Goal: Task Accomplishment & Management: Use online tool/utility

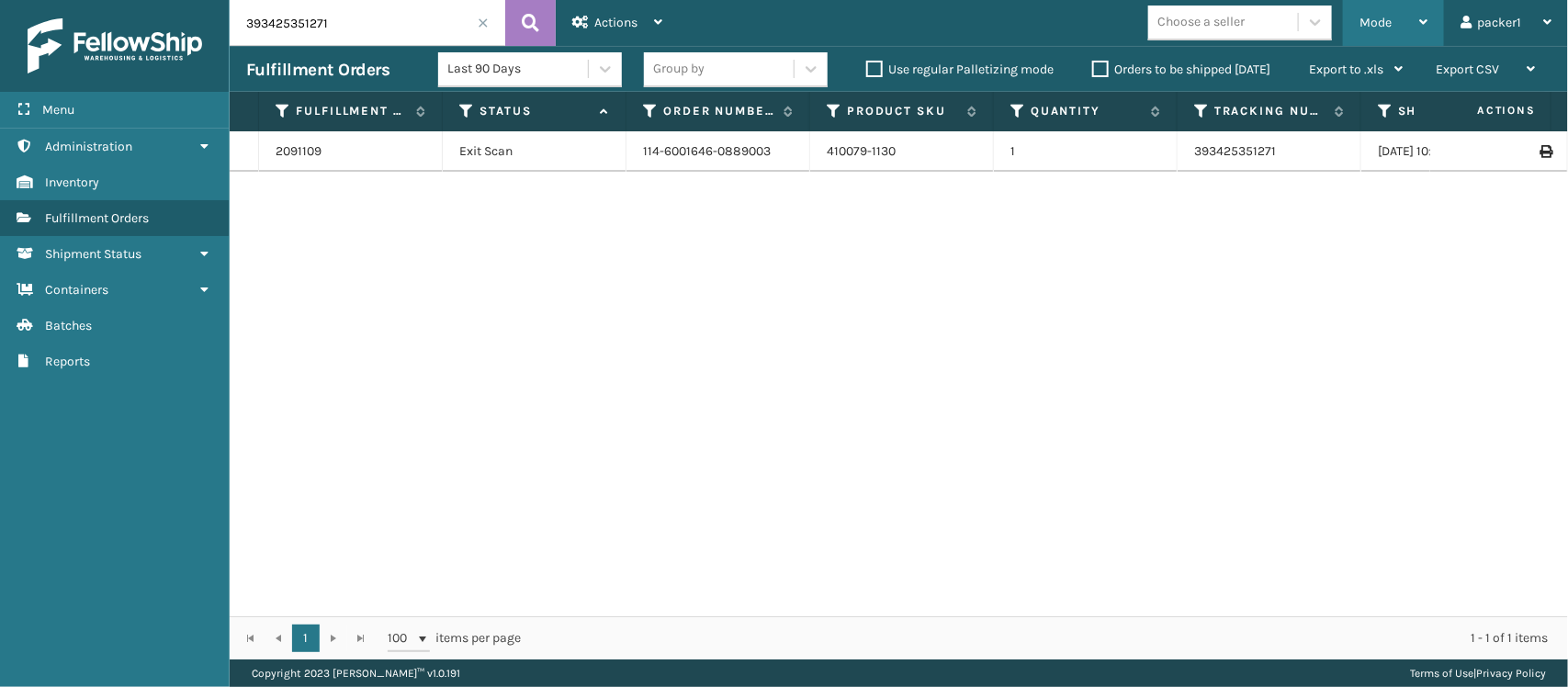
click at [1389, 21] on span "Mode" at bounding box center [1375, 22] width 32 height 16
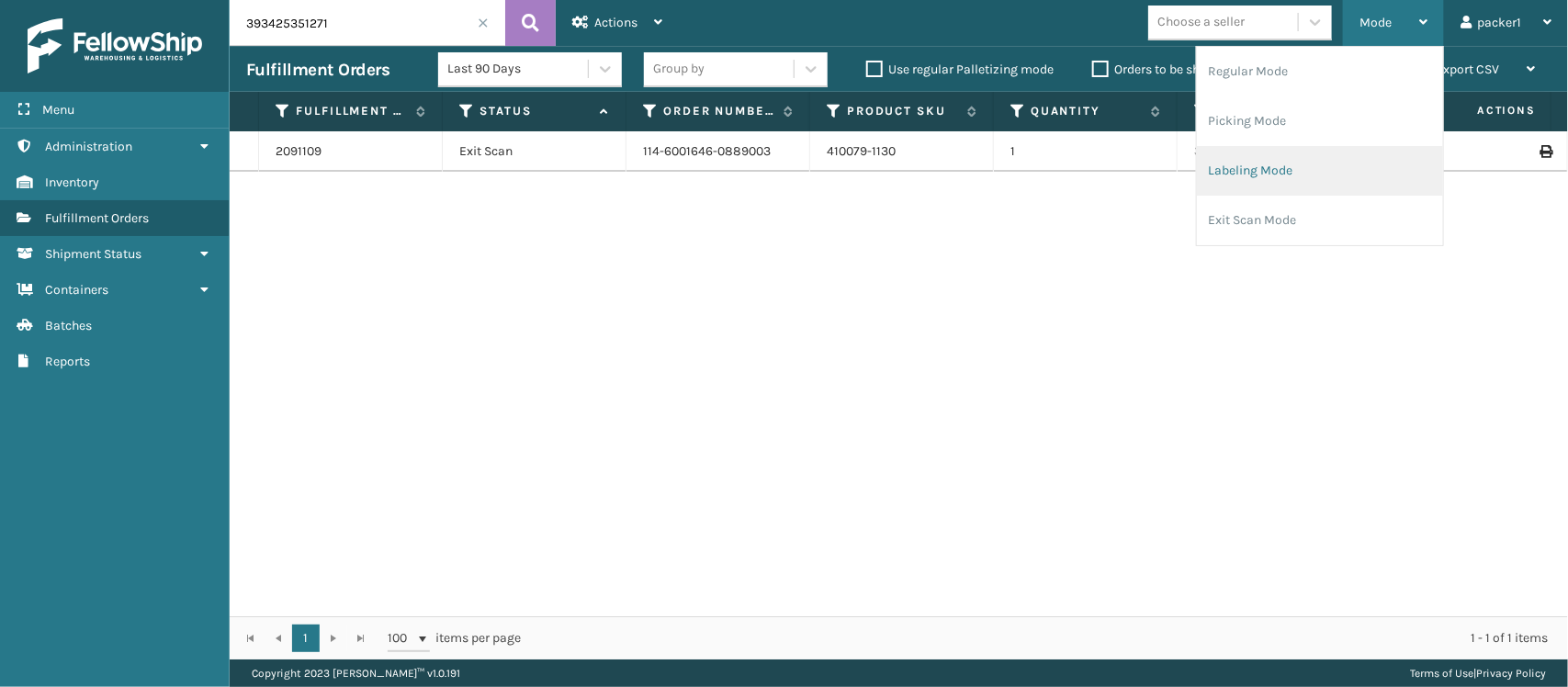
click at [1238, 157] on li "Labeling Mode" at bounding box center [1319, 170] width 246 height 49
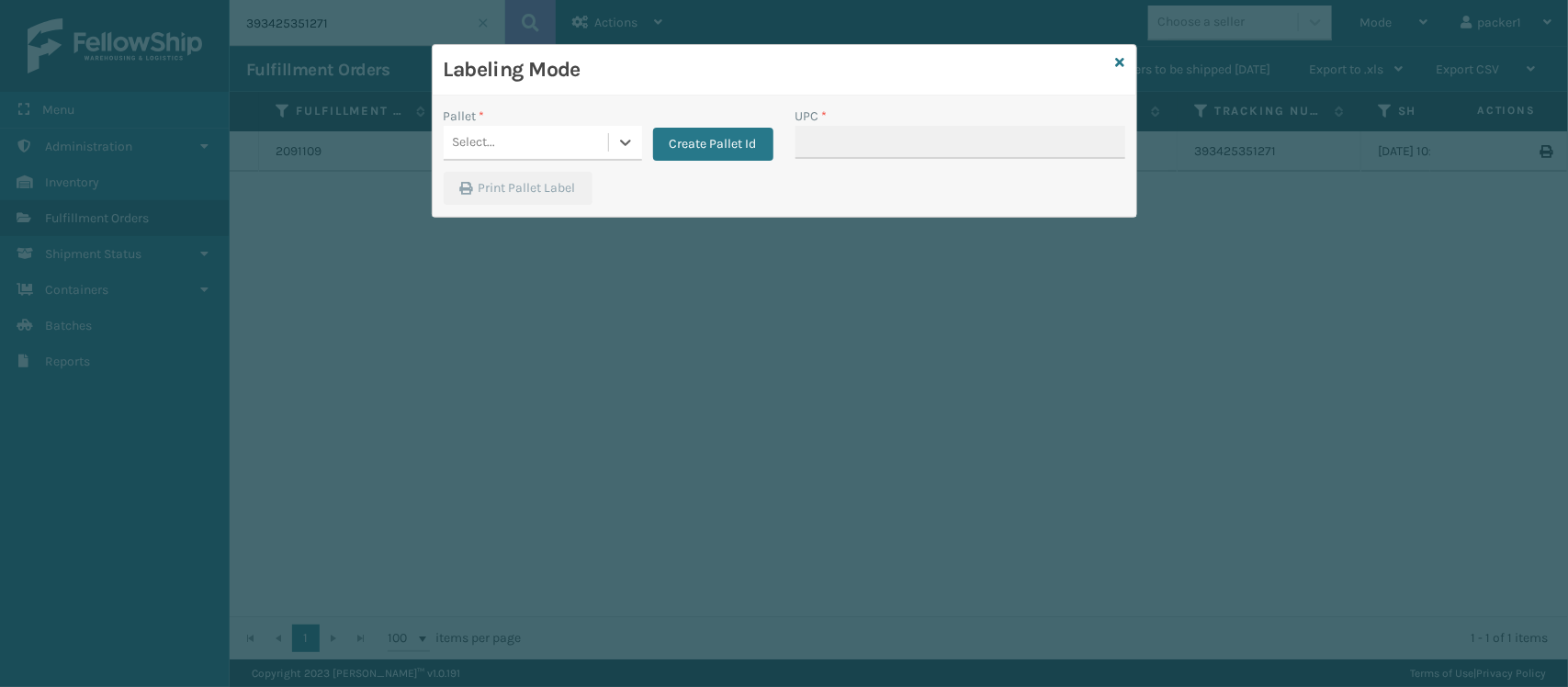
click at [500, 147] on div "Select..." at bounding box center [525, 143] width 164 height 31
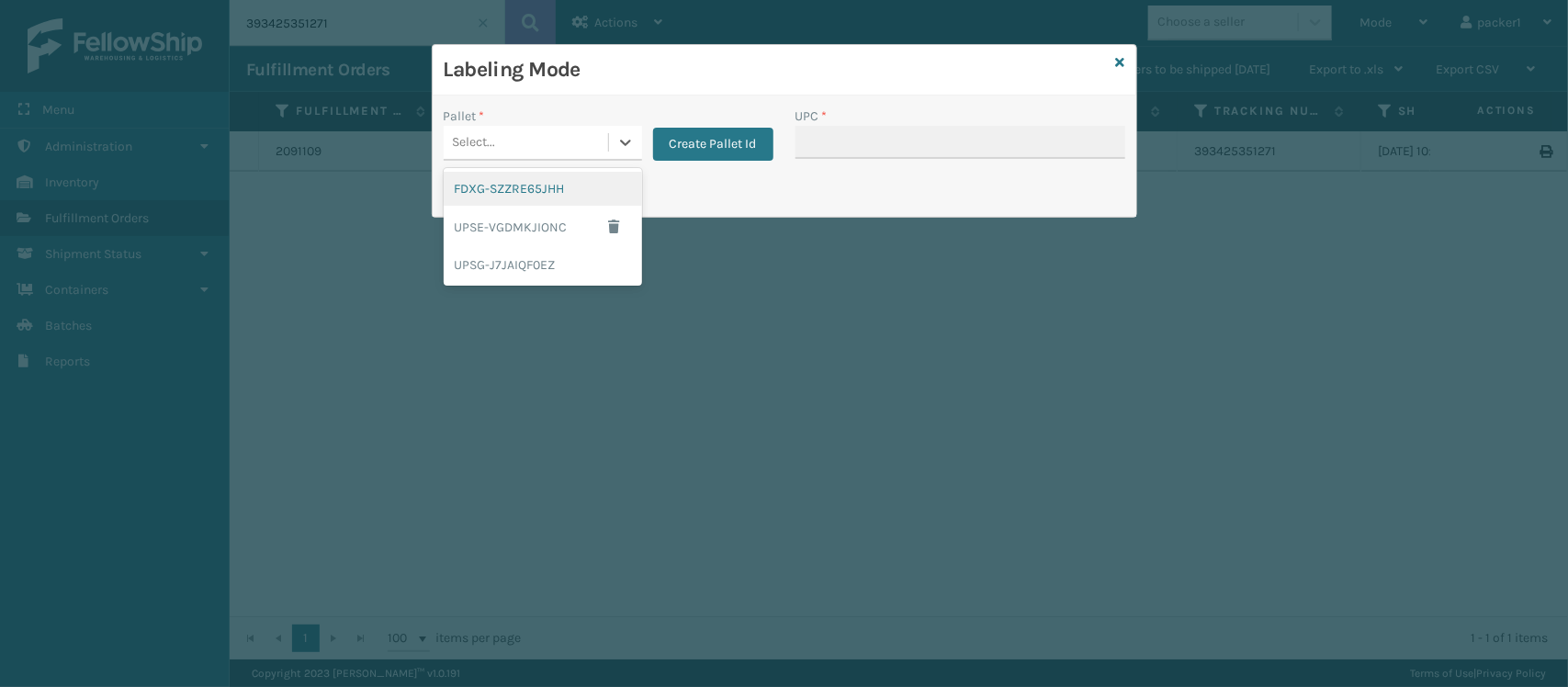
click at [503, 185] on div "FDXG-SZZRE65JHH" at bounding box center [543, 188] width 199 height 34
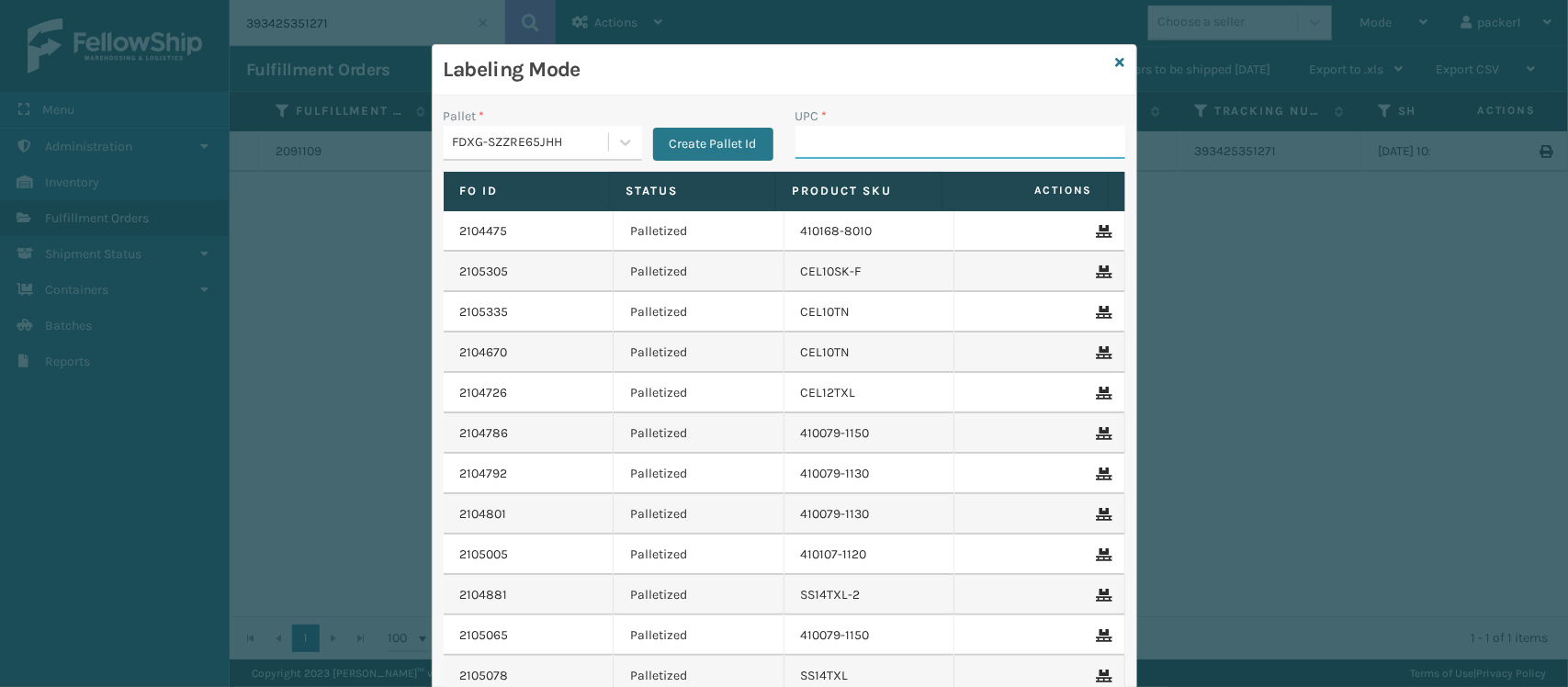
click at [871, 134] on input "UPC *" at bounding box center [960, 143] width 330 height 33
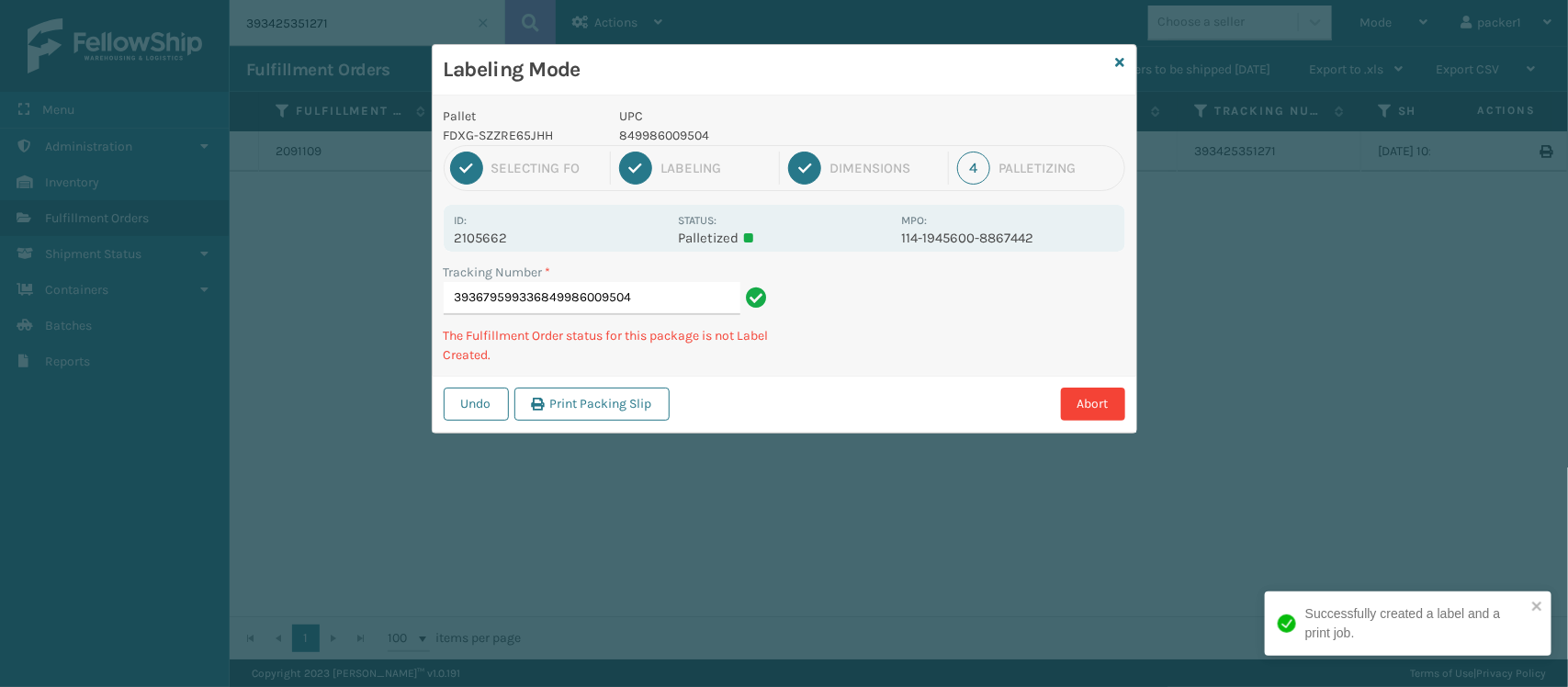
type input "393679599336849986009504"
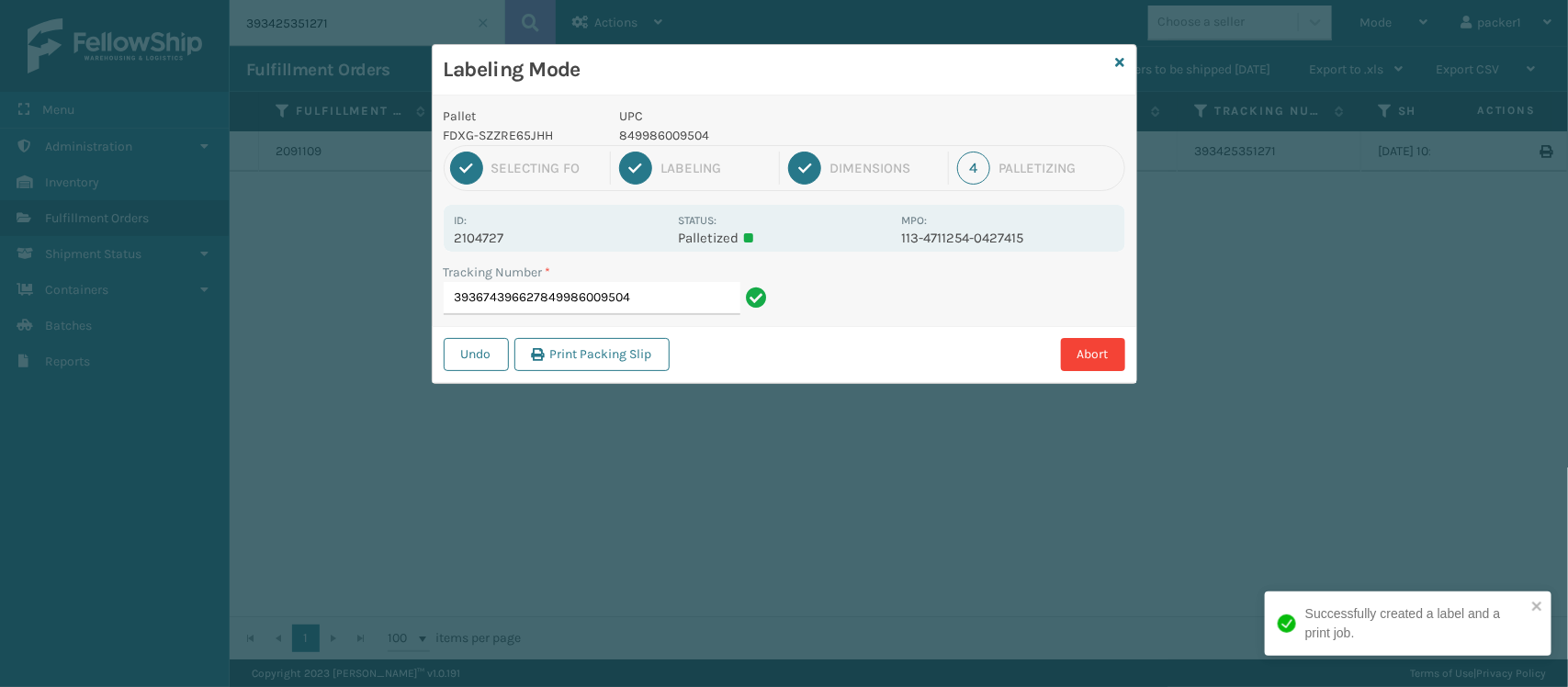
type input "393674396627849986009504"
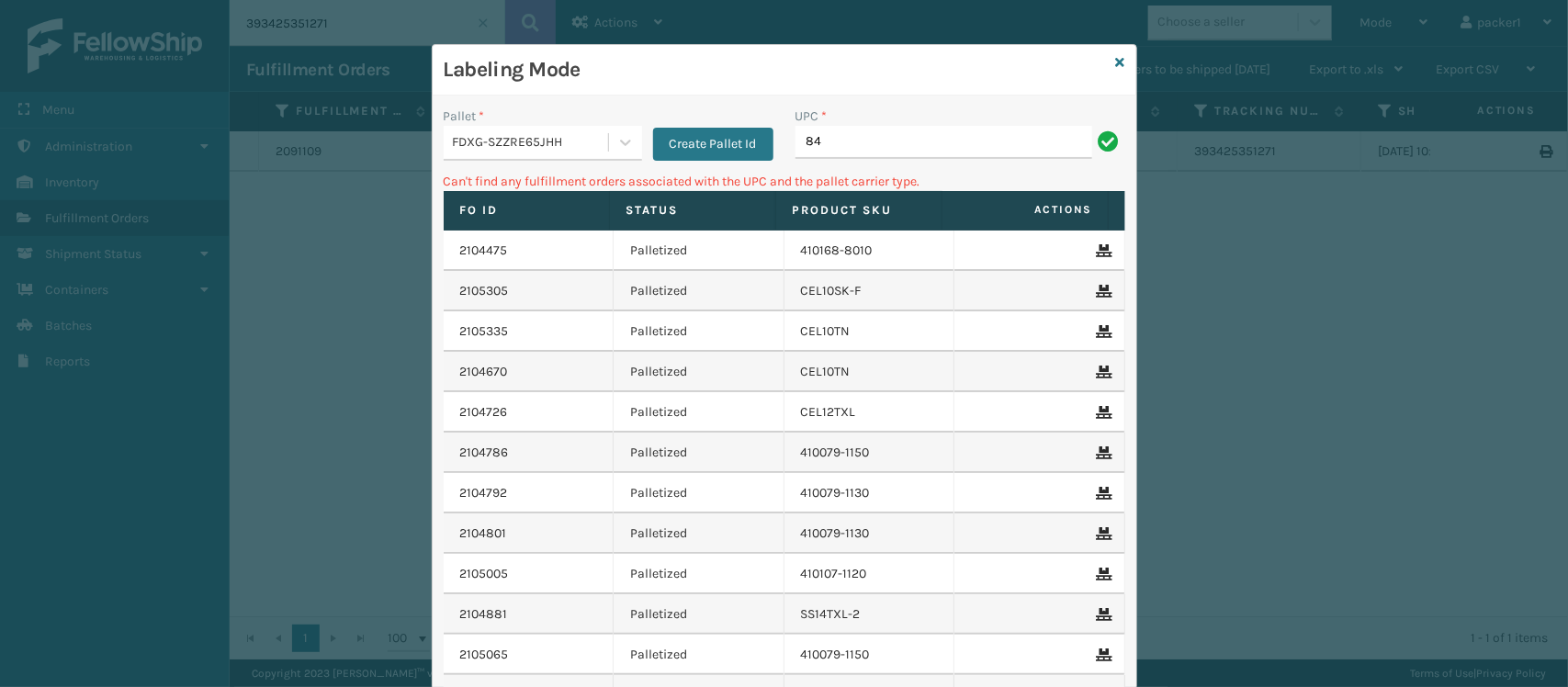
type input "8"
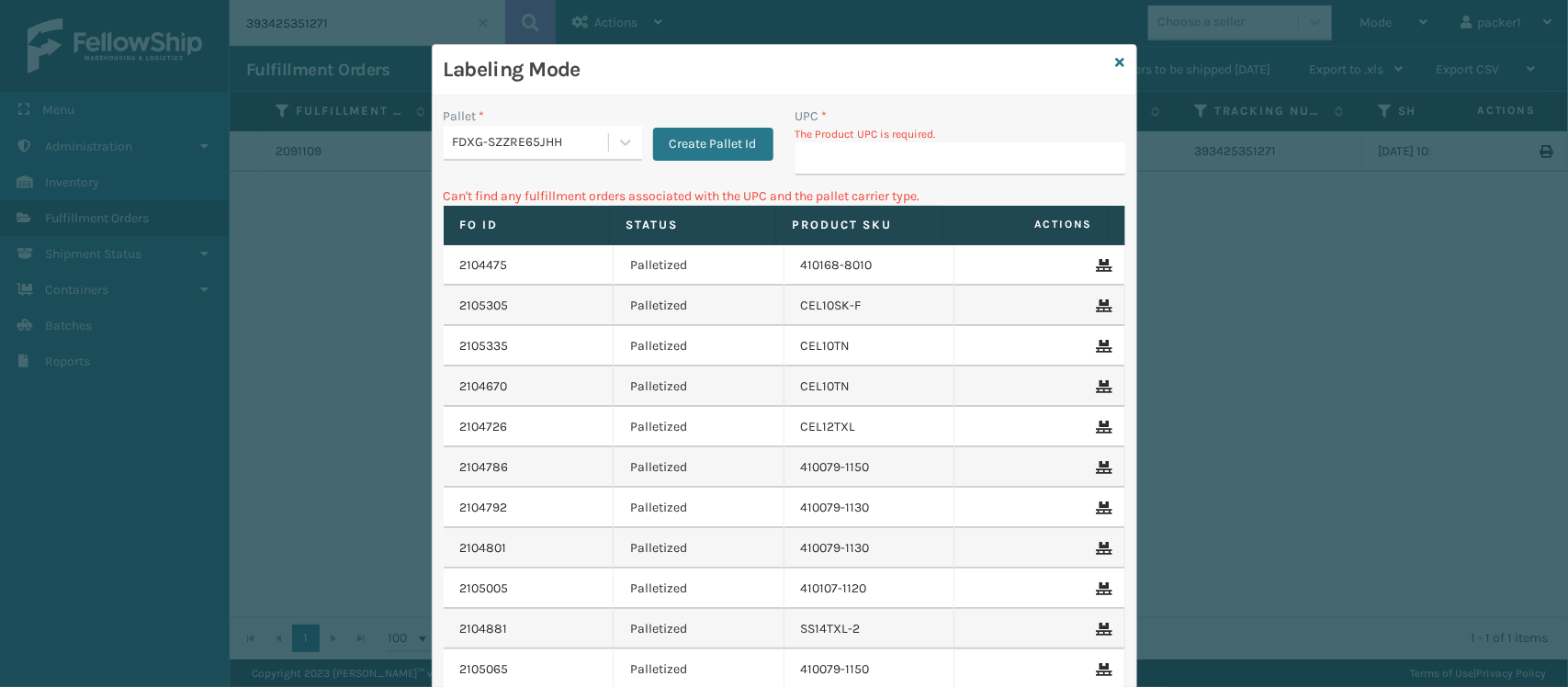
click at [875, 140] on p "The Product UPC is required." at bounding box center [960, 135] width 330 height 17
click at [878, 172] on input "UPC *" at bounding box center [960, 159] width 330 height 33
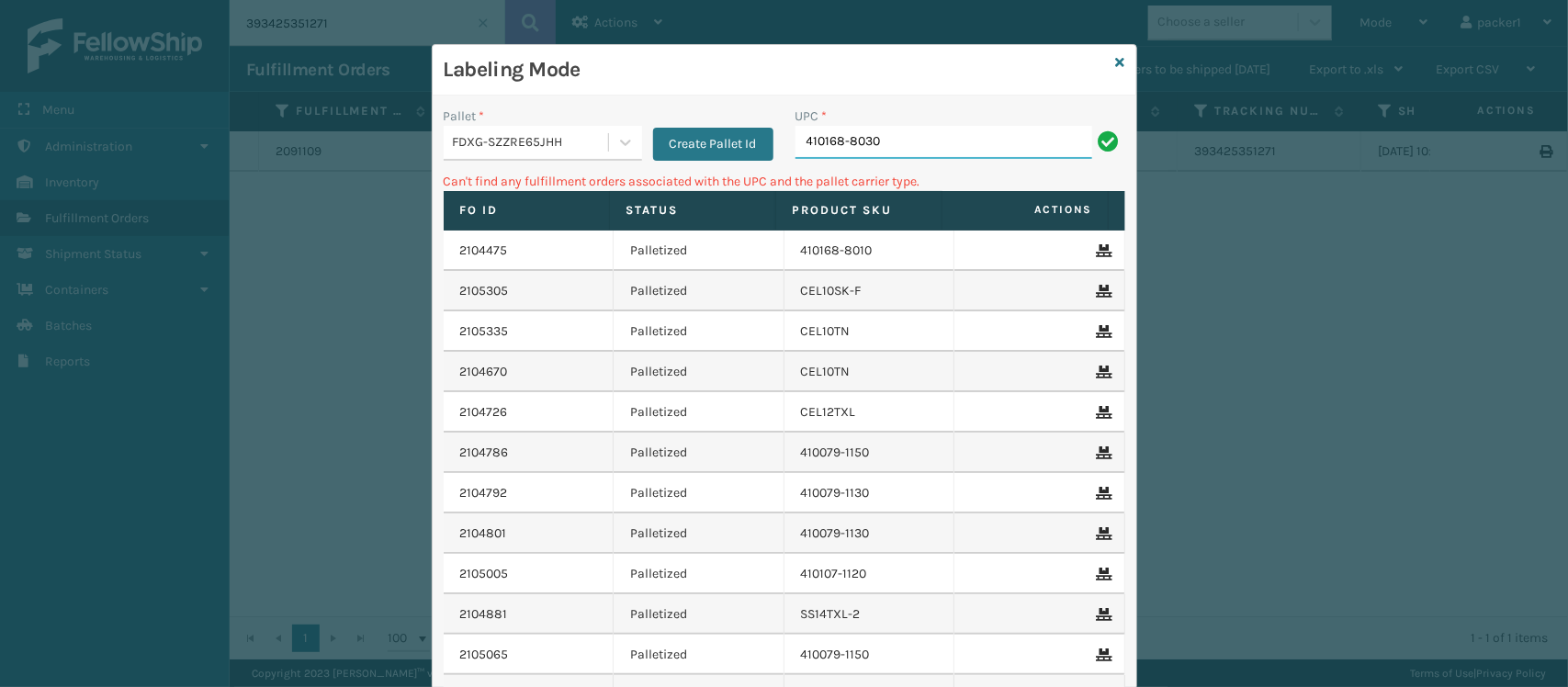
type input "410168-8030"
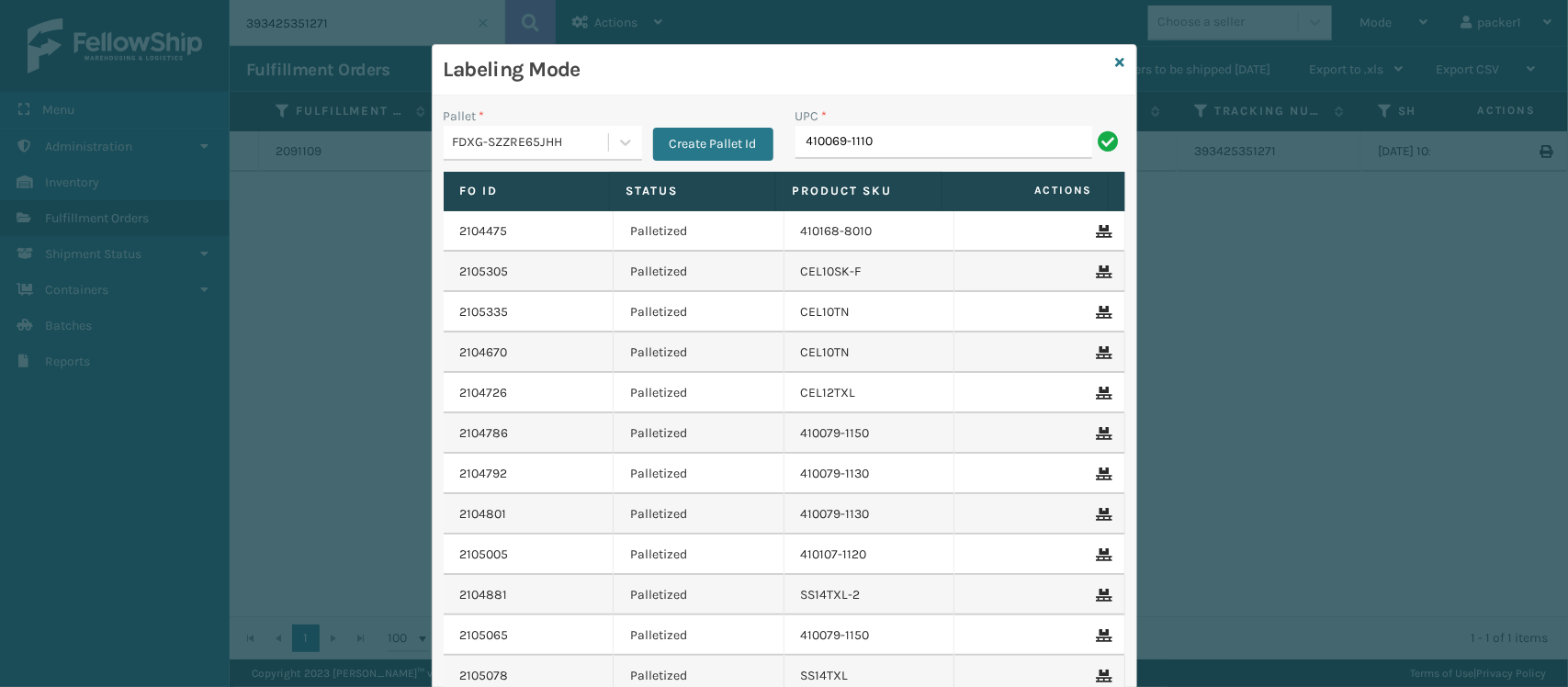
type input "410069-1110"
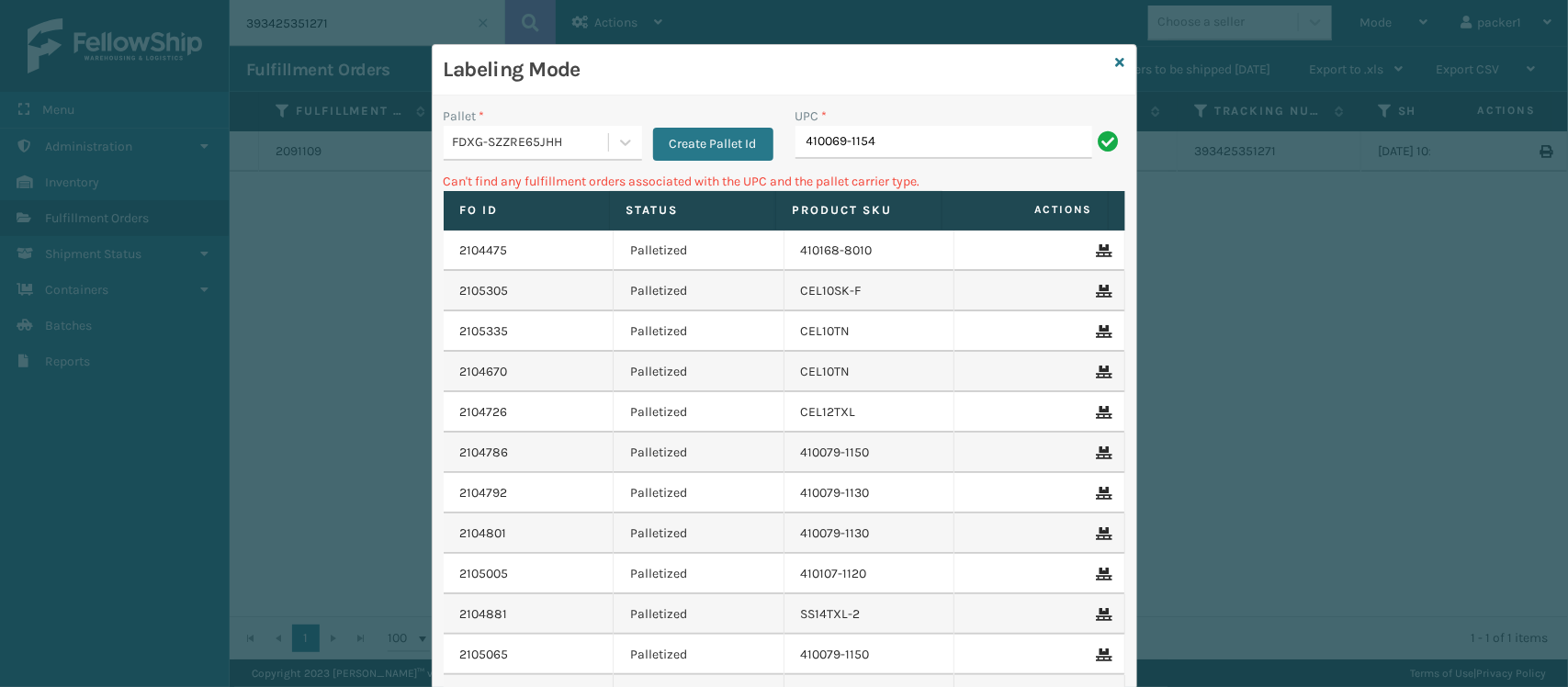
type input "410069-1154"
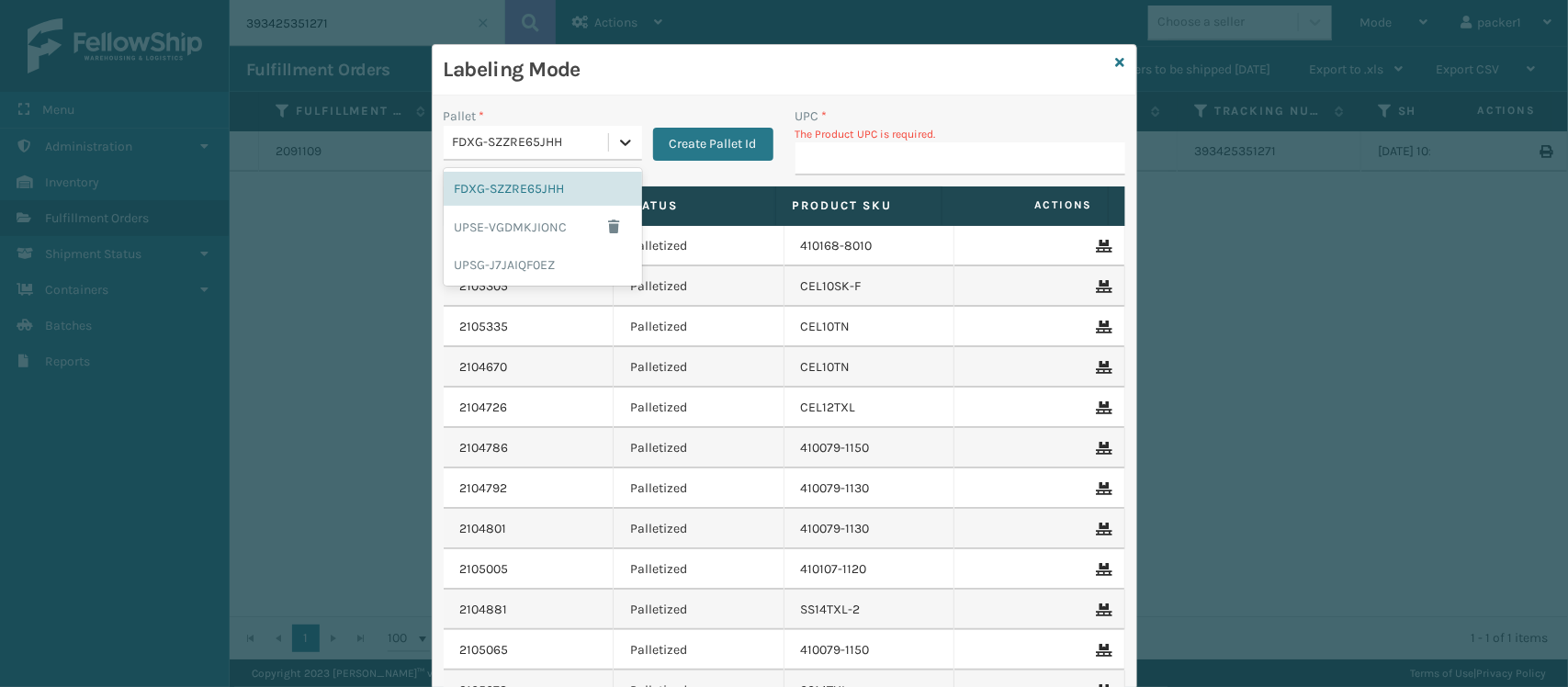
click at [621, 148] on icon at bounding box center [626, 142] width 19 height 19
click at [521, 264] on div "UPSG-J7JAIQF0EZ" at bounding box center [543, 265] width 199 height 34
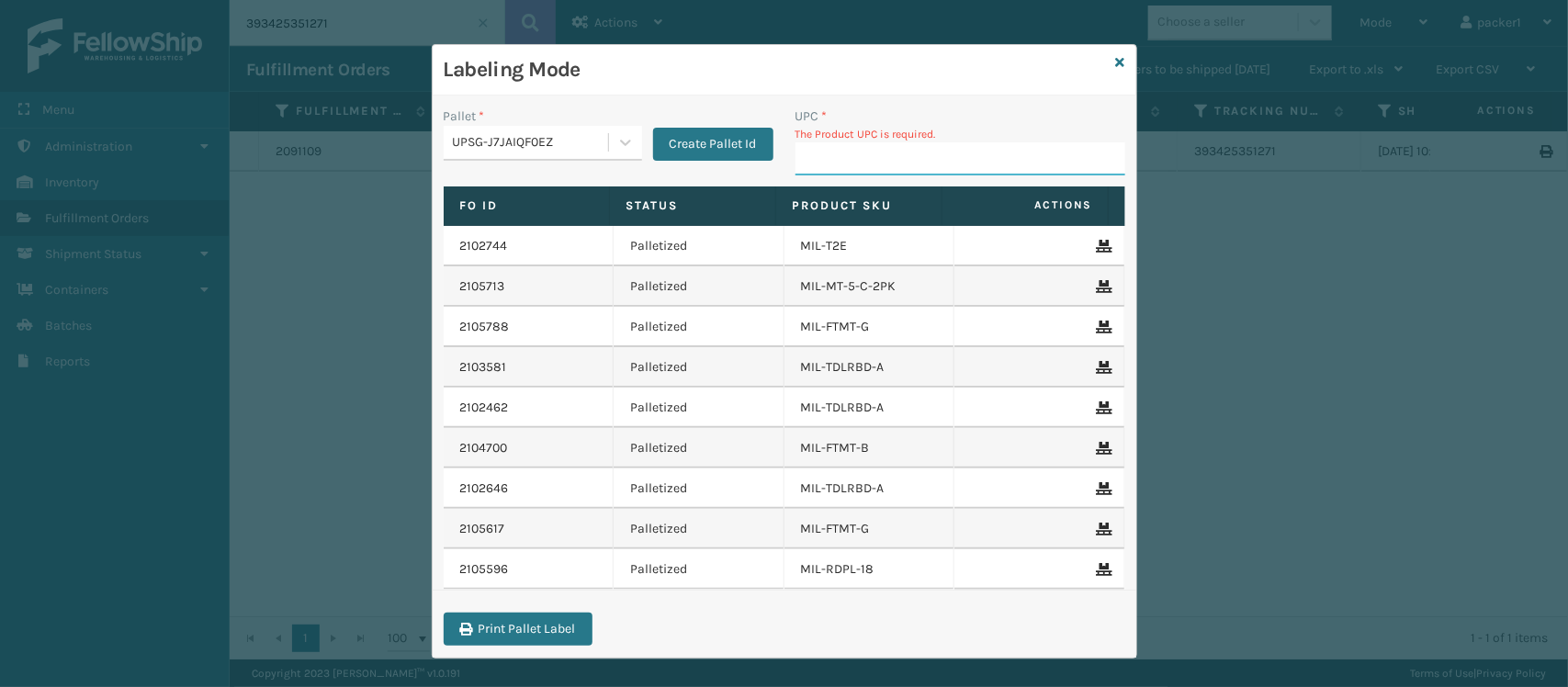
click at [863, 172] on input "UPC *" at bounding box center [960, 159] width 330 height 33
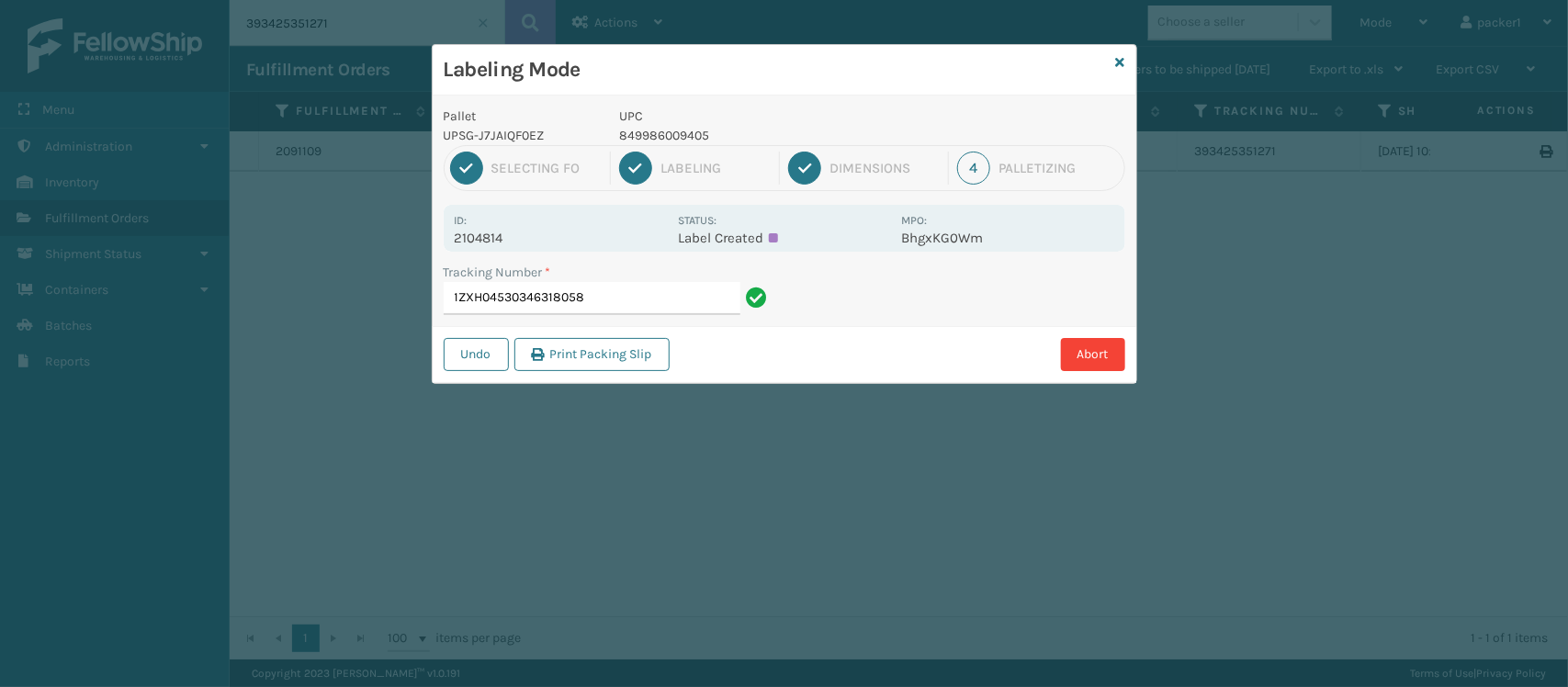
type input "1ZXH04530346318058"
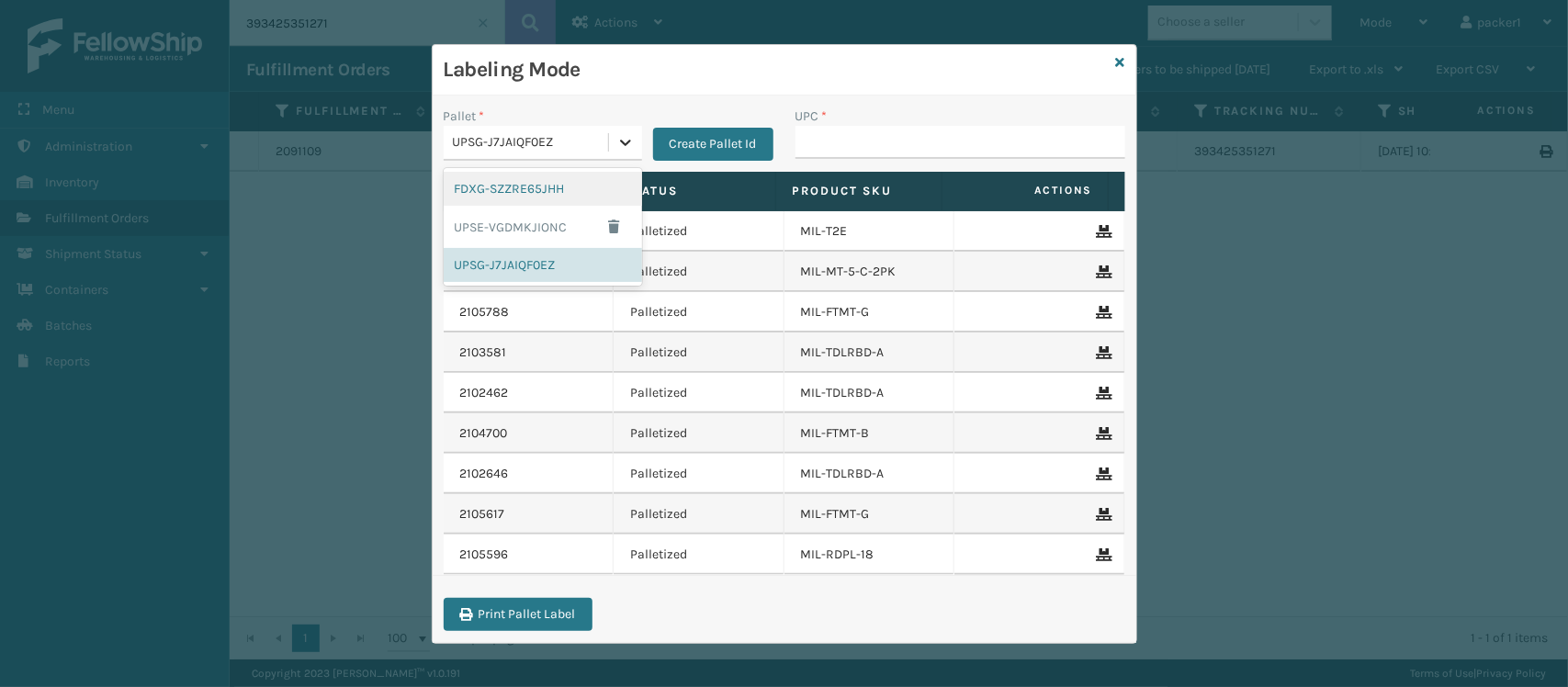
click at [625, 138] on icon at bounding box center [626, 142] width 19 height 19
click at [538, 191] on div "FDXG-SZZRE65JHH" at bounding box center [543, 188] width 199 height 34
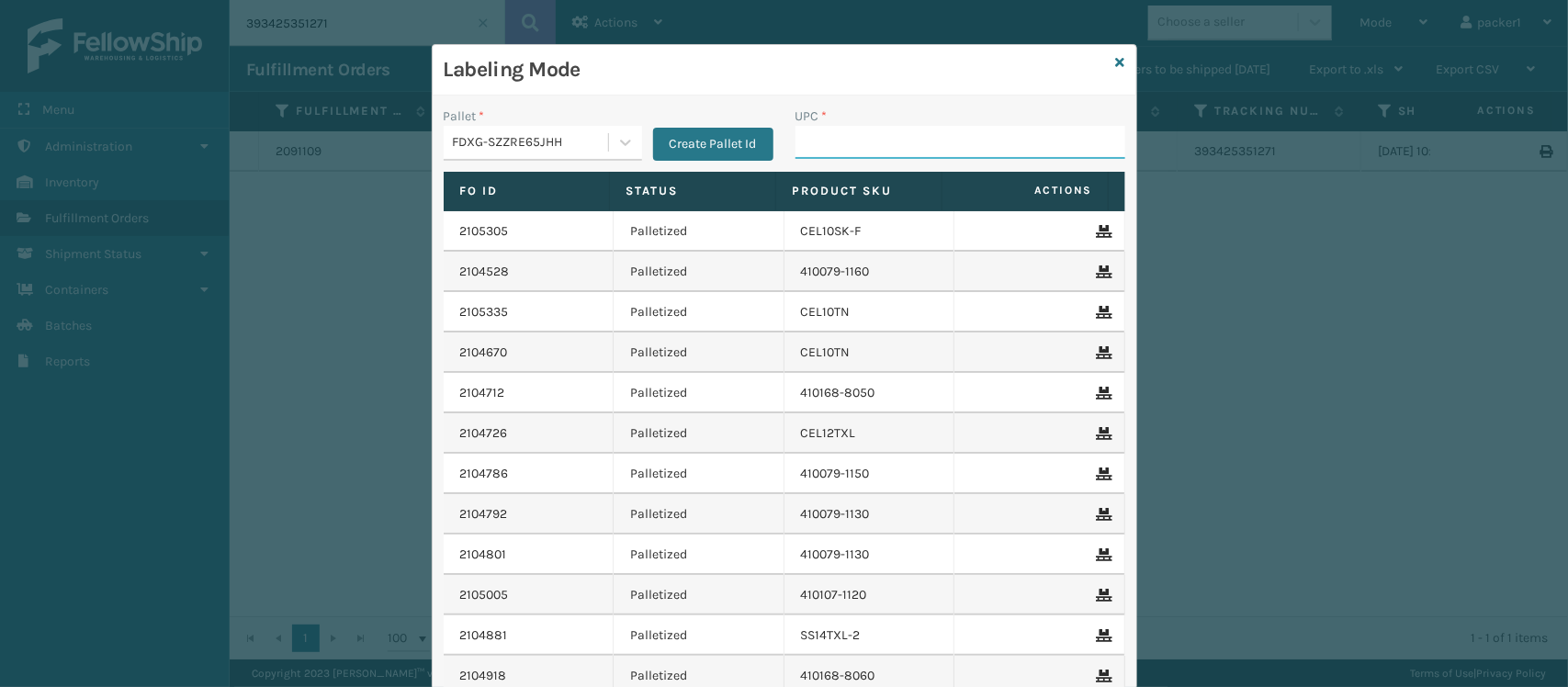
click at [849, 151] on input "UPC *" at bounding box center [960, 143] width 330 height 33
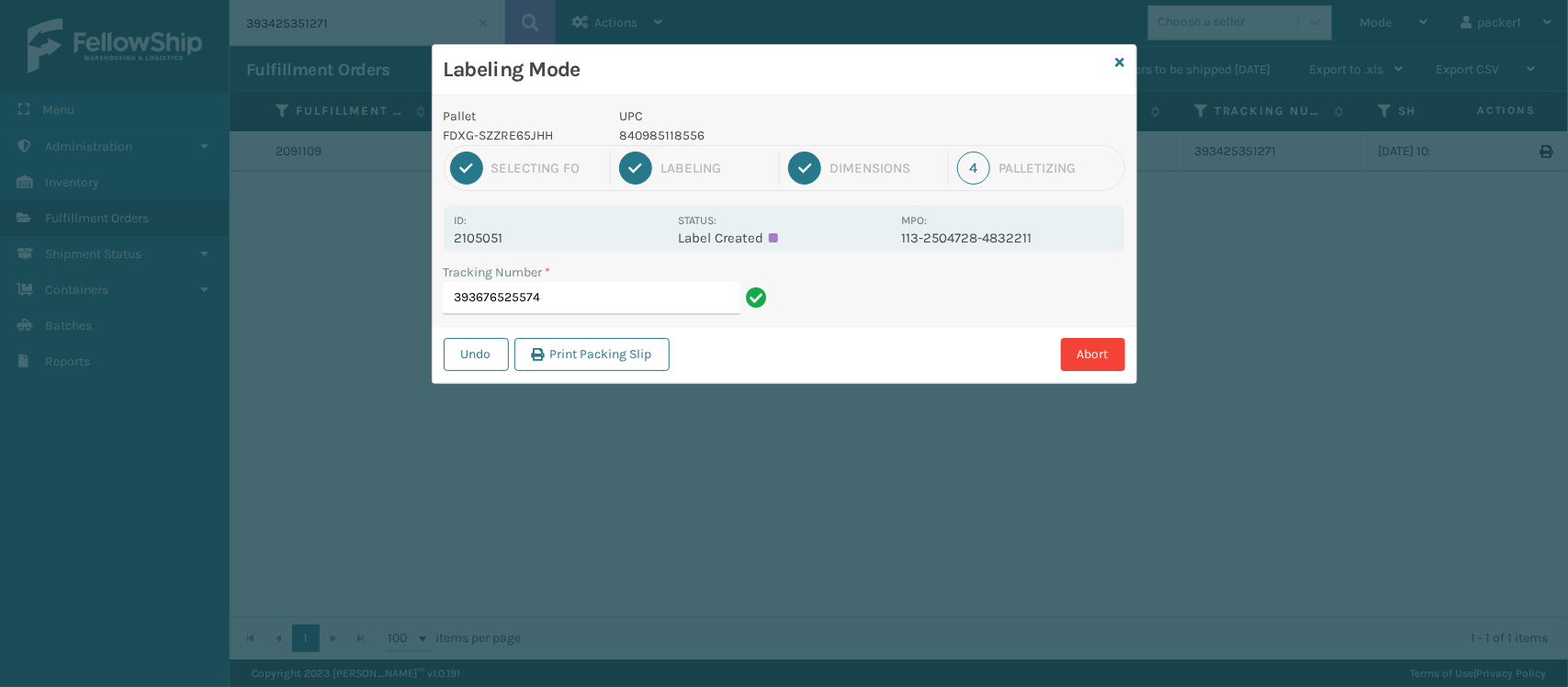
type input "393676525574"
type input "393672688900"
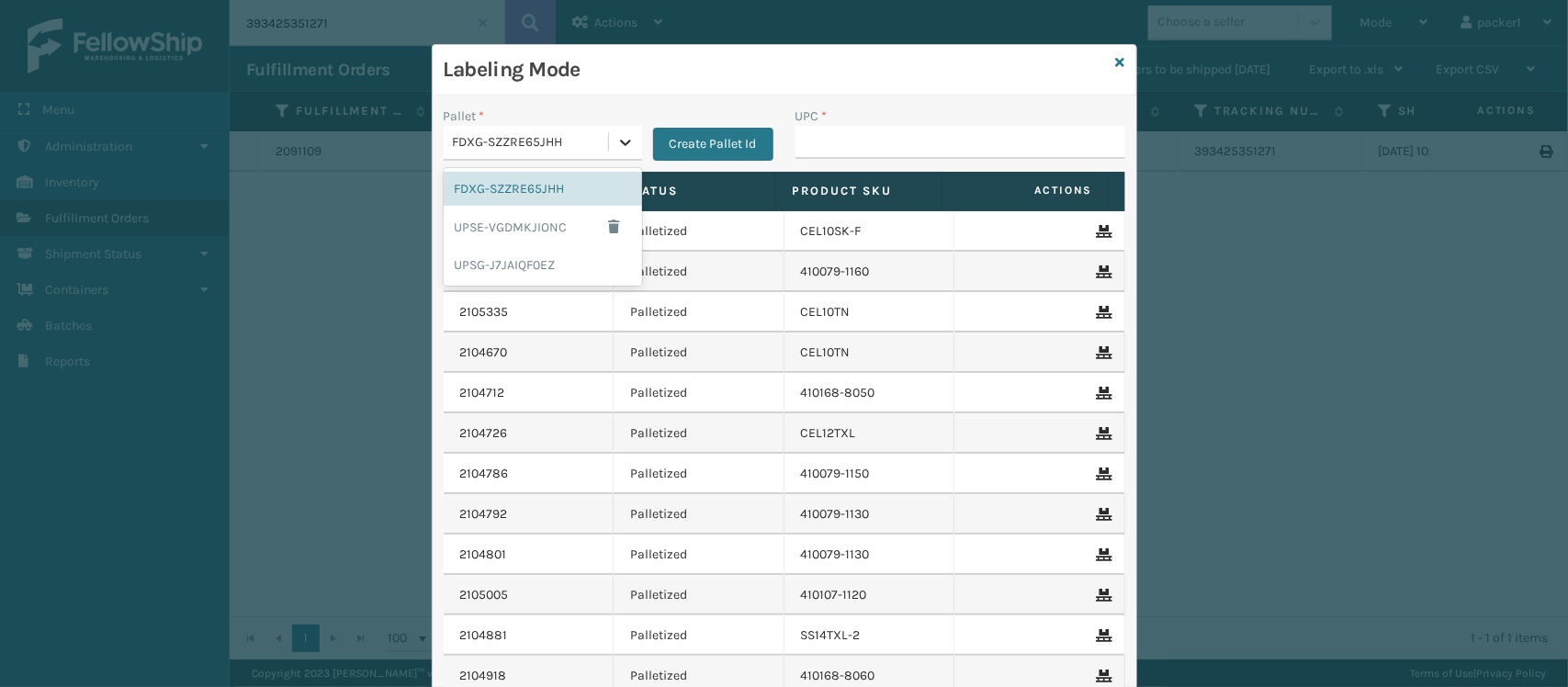
click at [609, 148] on div at bounding box center [626, 143] width 33 height 33
click at [535, 259] on div "UPSG-J7JAIQF0EZ" at bounding box center [543, 265] width 199 height 34
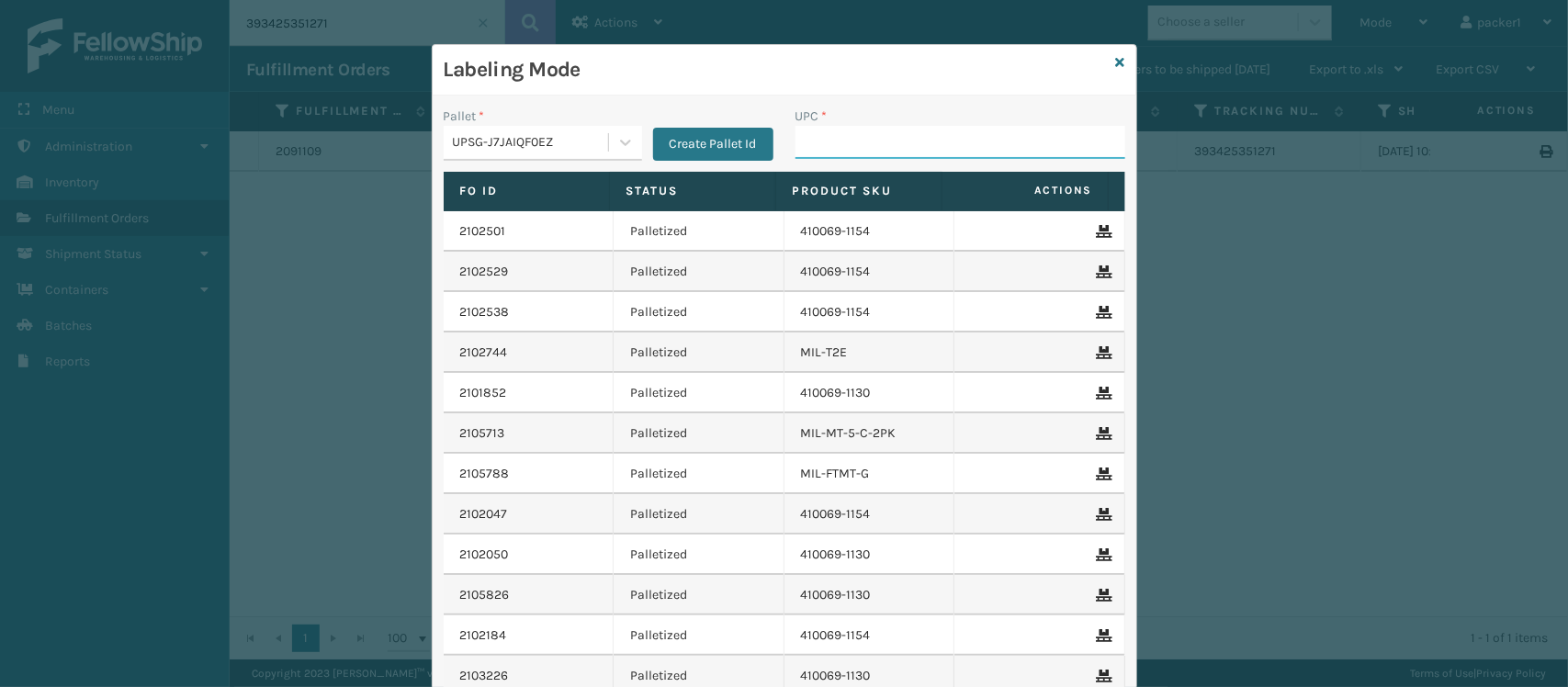
click at [823, 136] on input "UPC *" at bounding box center [960, 143] width 330 height 33
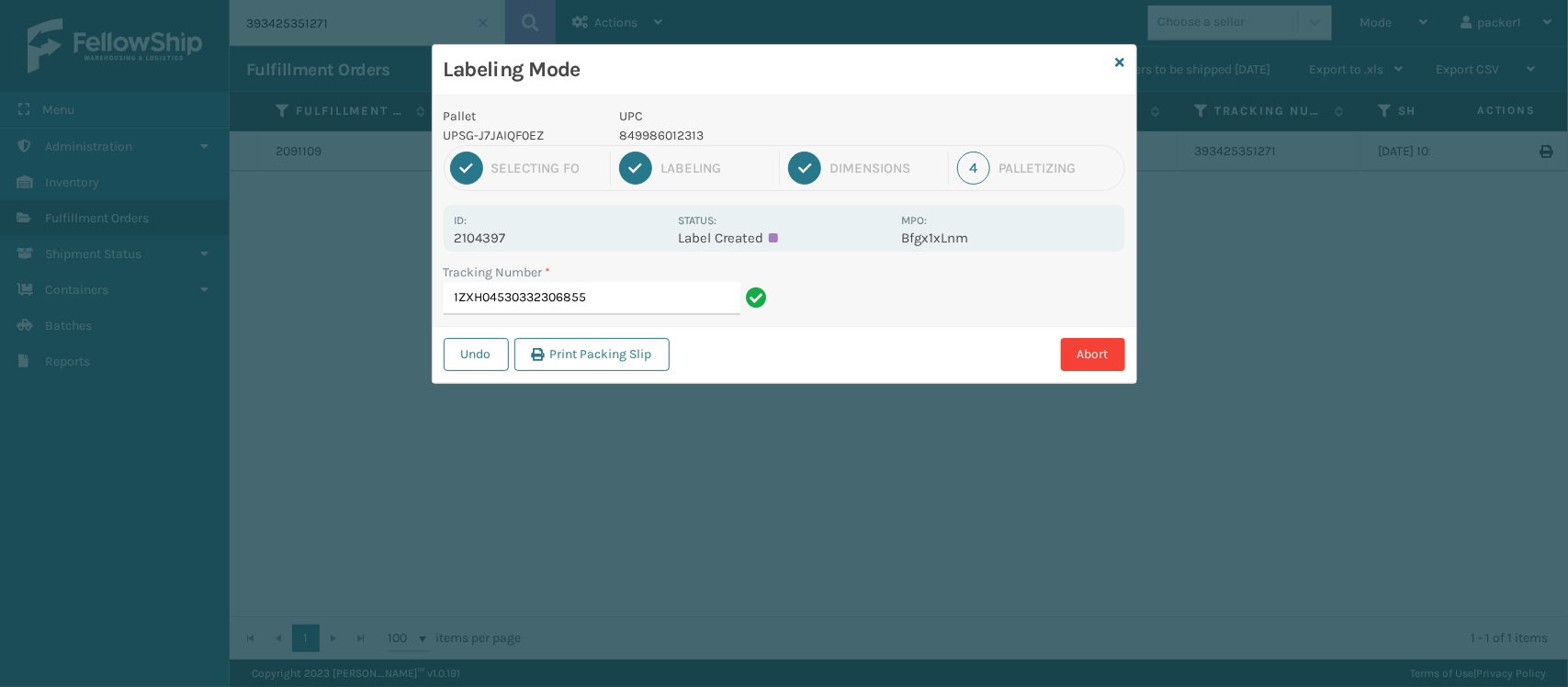
type input "1ZXH04530332306855"
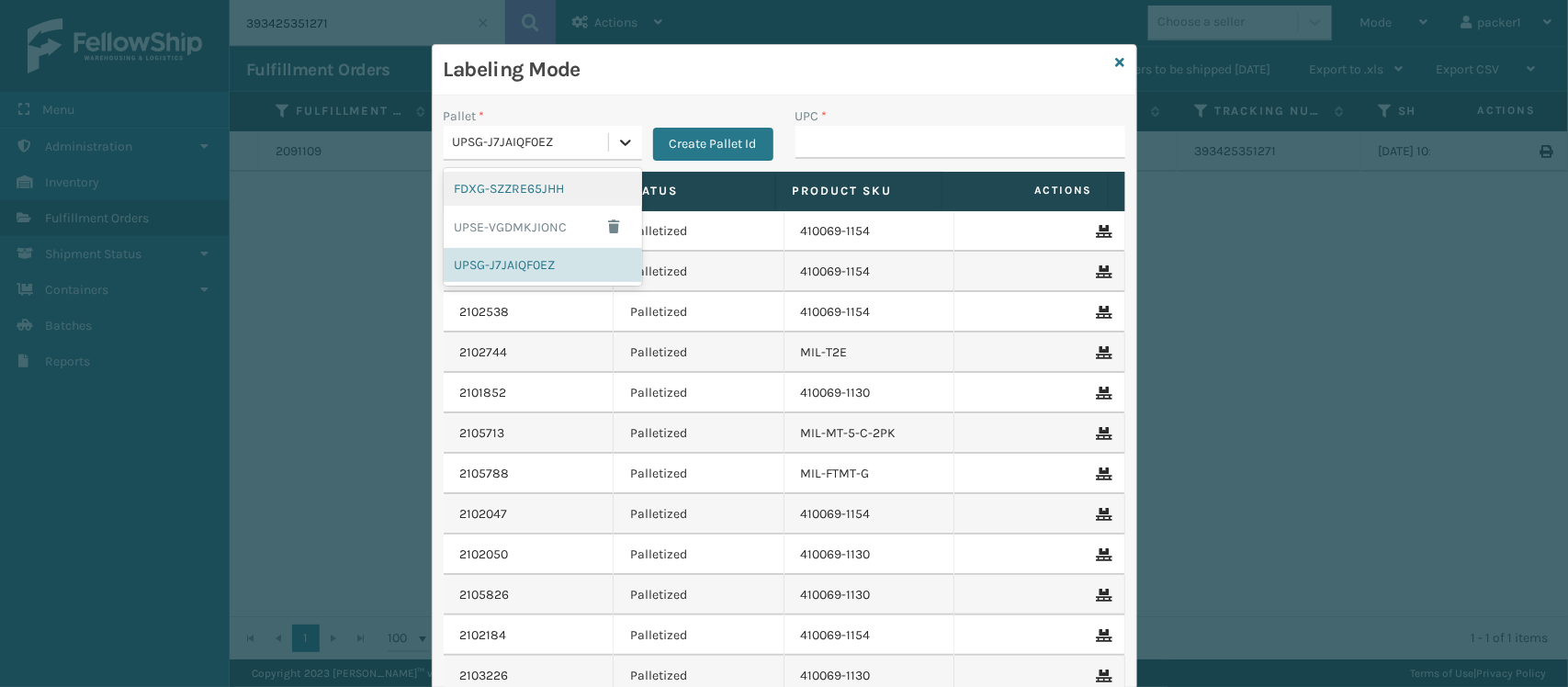
click at [617, 139] on icon at bounding box center [626, 142] width 19 height 19
click at [514, 186] on div "FDXG-SZZRE65JHH" at bounding box center [543, 188] width 199 height 34
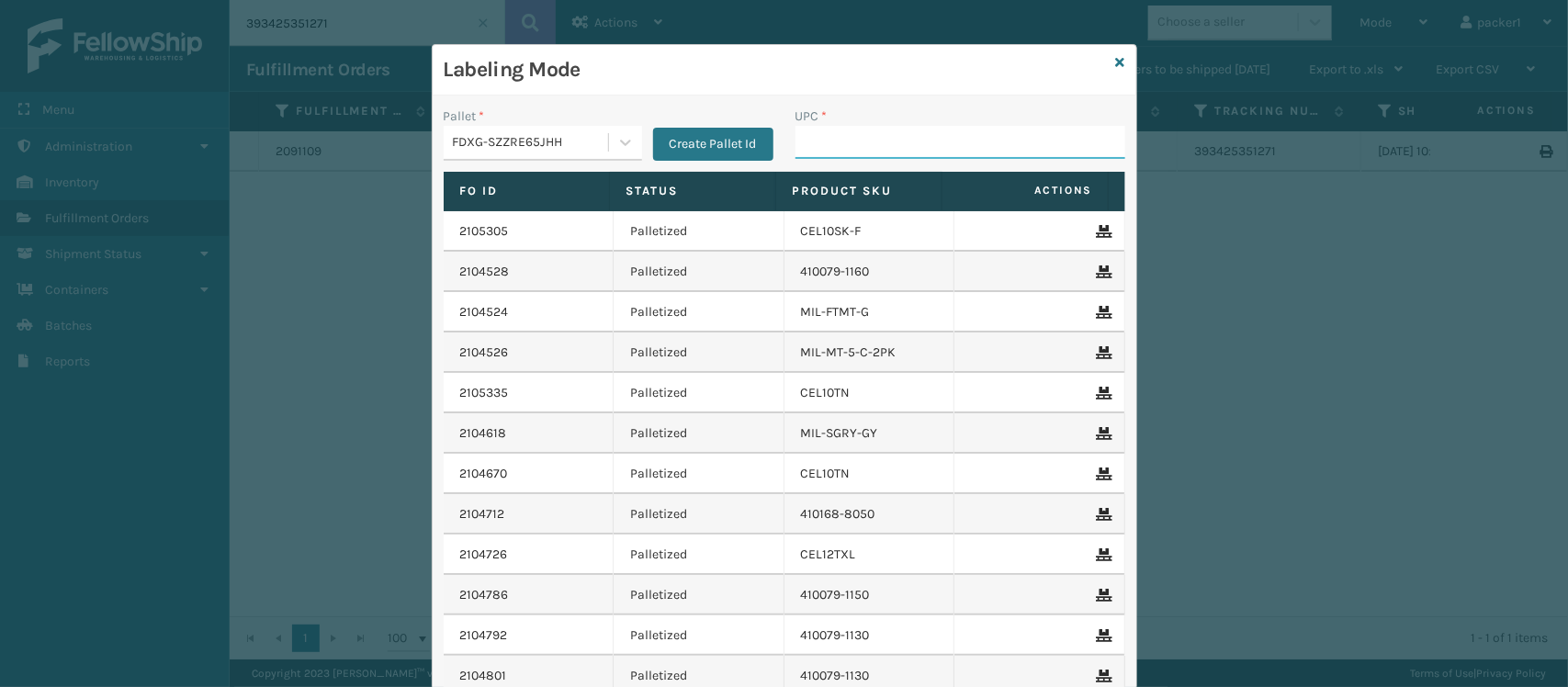
click at [829, 138] on input "UPC *" at bounding box center [960, 143] width 330 height 33
